Goal: Understand process/instructions: Learn about a topic

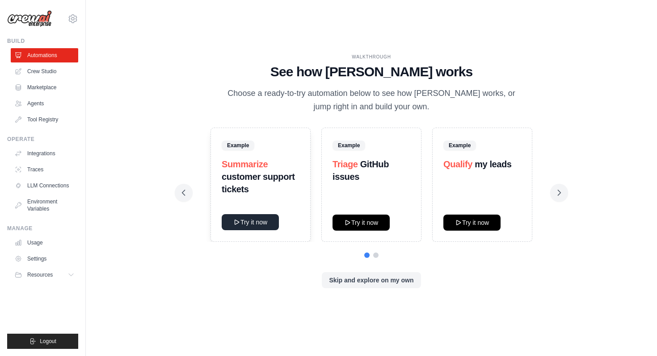
click at [251, 222] on button "Try it now" at bounding box center [250, 222] width 57 height 16
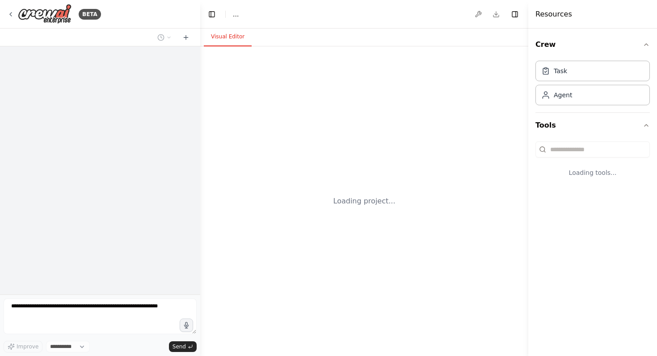
select select "****"
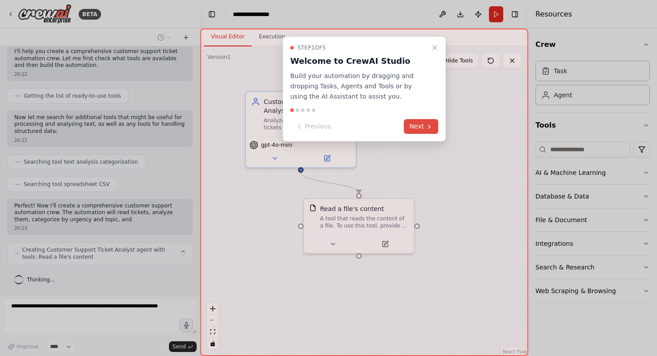
scroll to position [90, 0]
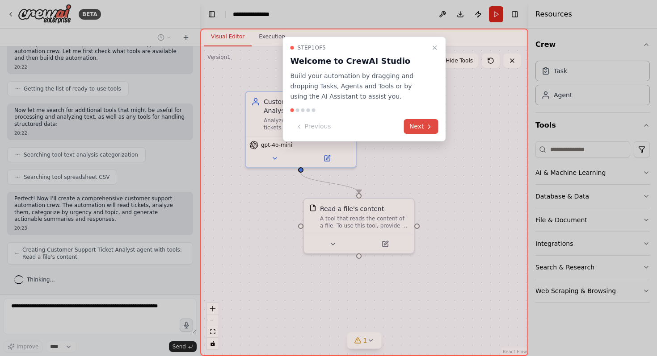
click at [421, 129] on button "Next" at bounding box center [421, 126] width 34 height 15
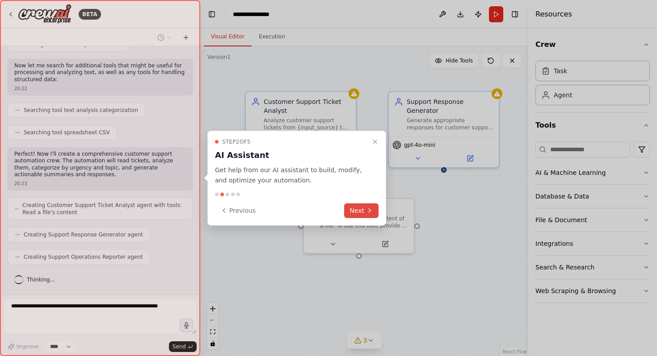
scroll to position [186, 0]
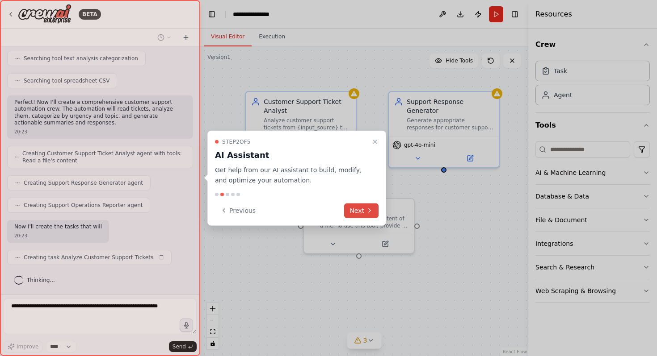
click at [359, 213] on button "Next" at bounding box center [361, 210] width 34 height 15
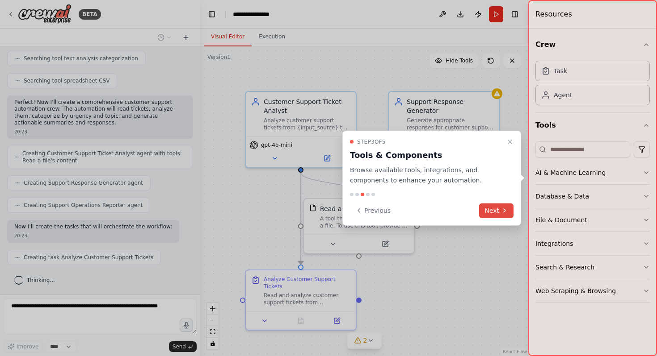
click at [489, 209] on button "Next" at bounding box center [496, 210] width 34 height 15
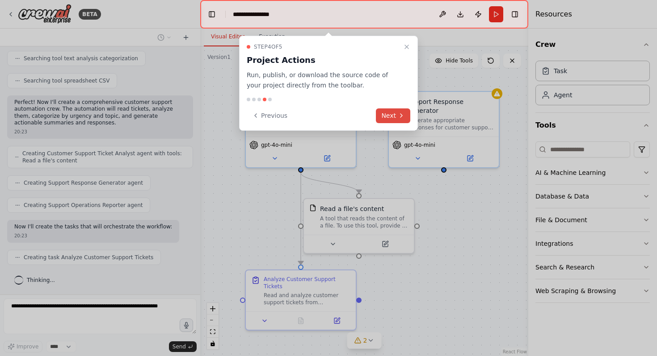
click at [392, 113] on button "Next" at bounding box center [393, 116] width 34 height 15
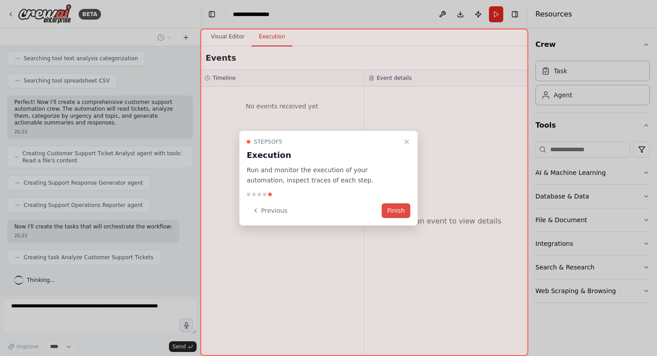
scroll to position [209, 0]
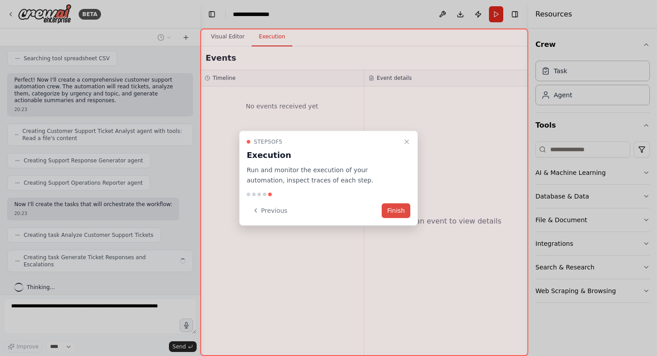
click at [391, 210] on button "Finish" at bounding box center [395, 210] width 29 height 15
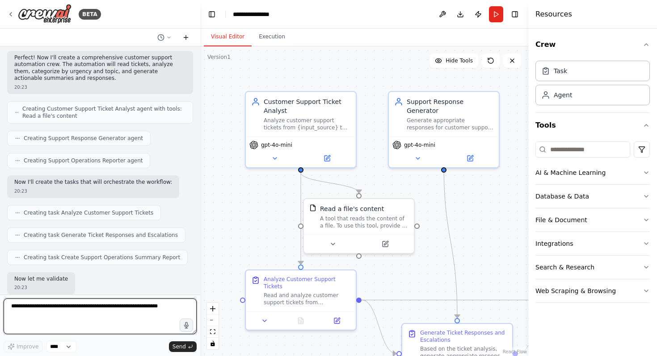
scroll to position [283, 0]
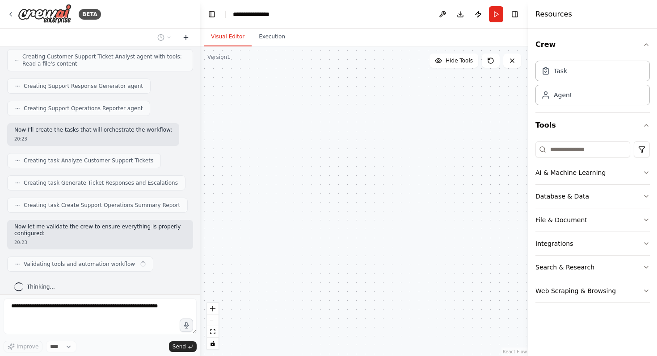
click at [187, 38] on icon at bounding box center [186, 38] width 4 height 0
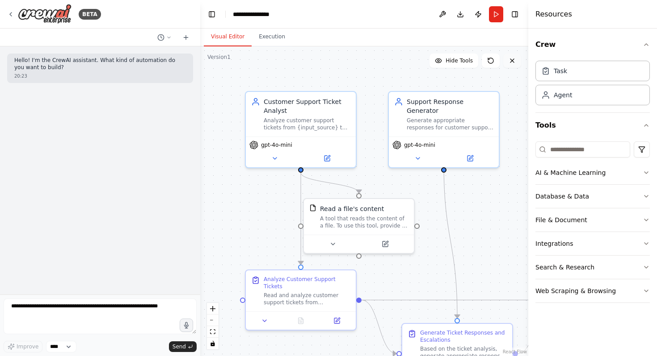
click at [512, 61] on icon at bounding box center [512, 61] width 4 height 4
click at [512, 59] on icon at bounding box center [511, 60] width 7 height 7
click at [510, 61] on icon at bounding box center [511, 60] width 7 height 7
click at [490, 61] on icon at bounding box center [490, 60] width 7 height 7
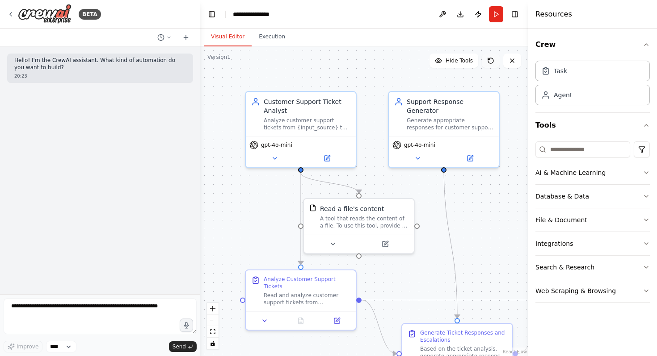
click at [490, 61] on icon at bounding box center [490, 60] width 7 height 7
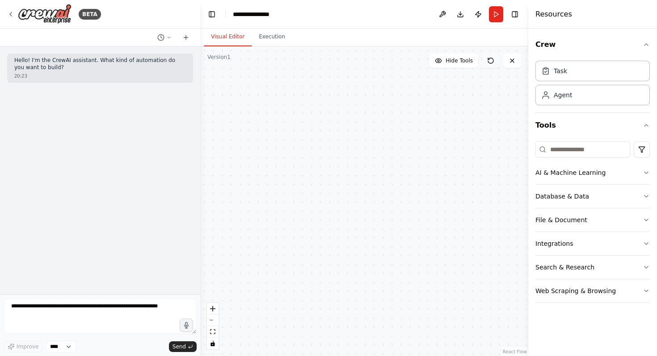
click at [490, 61] on icon at bounding box center [490, 60] width 7 height 7
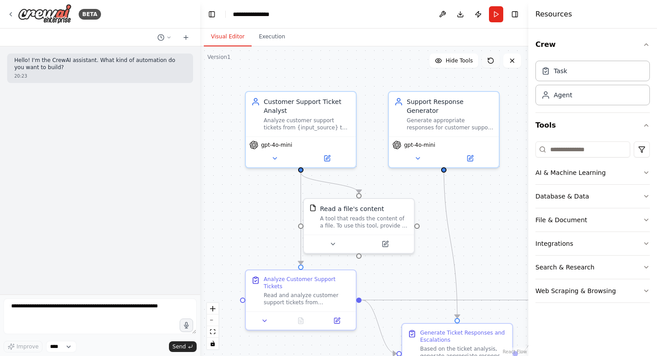
click at [490, 61] on icon at bounding box center [490, 60] width 7 height 7
